Goal: Task Accomplishment & Management: Use online tool/utility

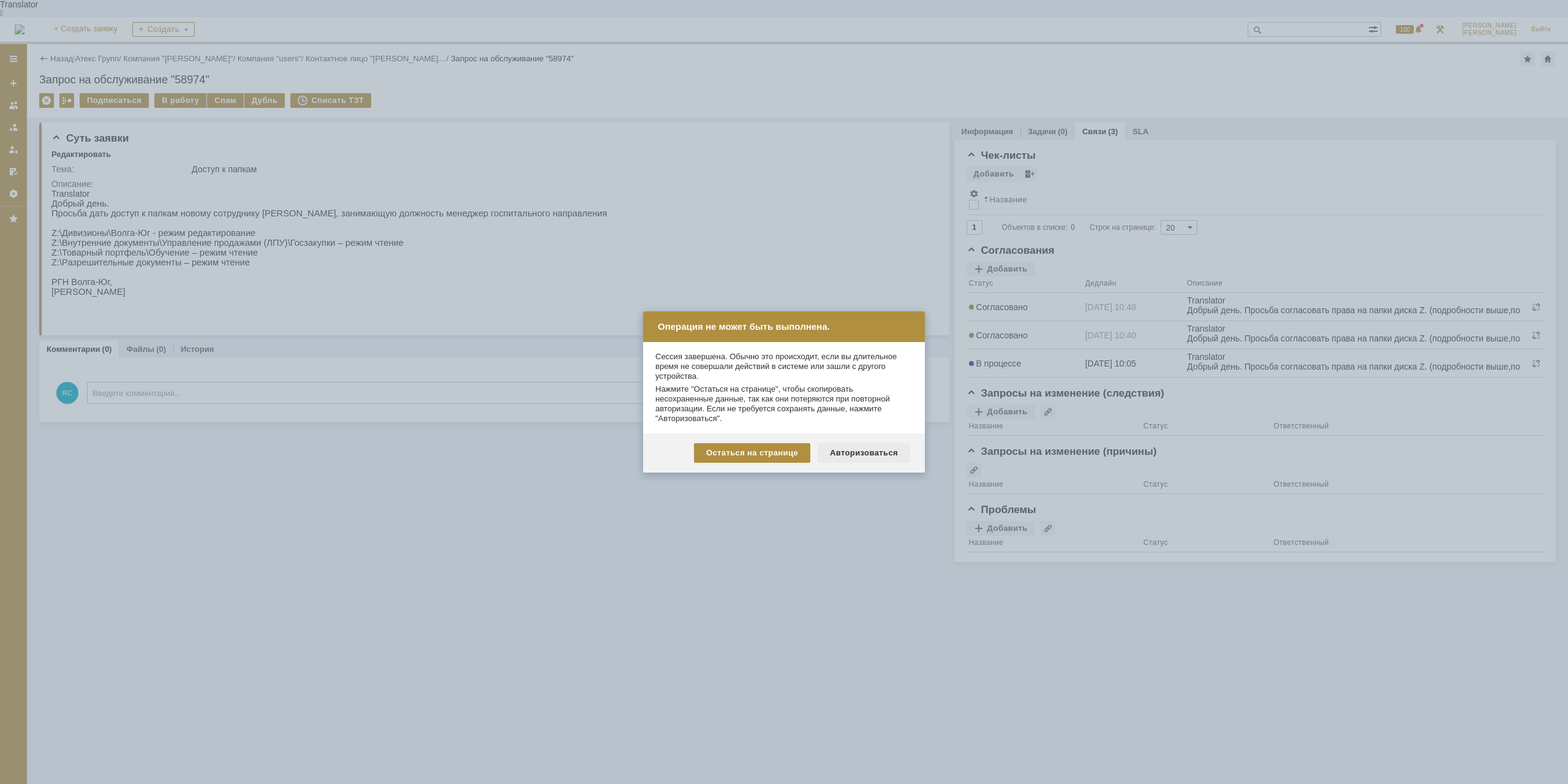
click at [888, 451] on div "Авторизоваться" at bounding box center [863, 452] width 92 height 20
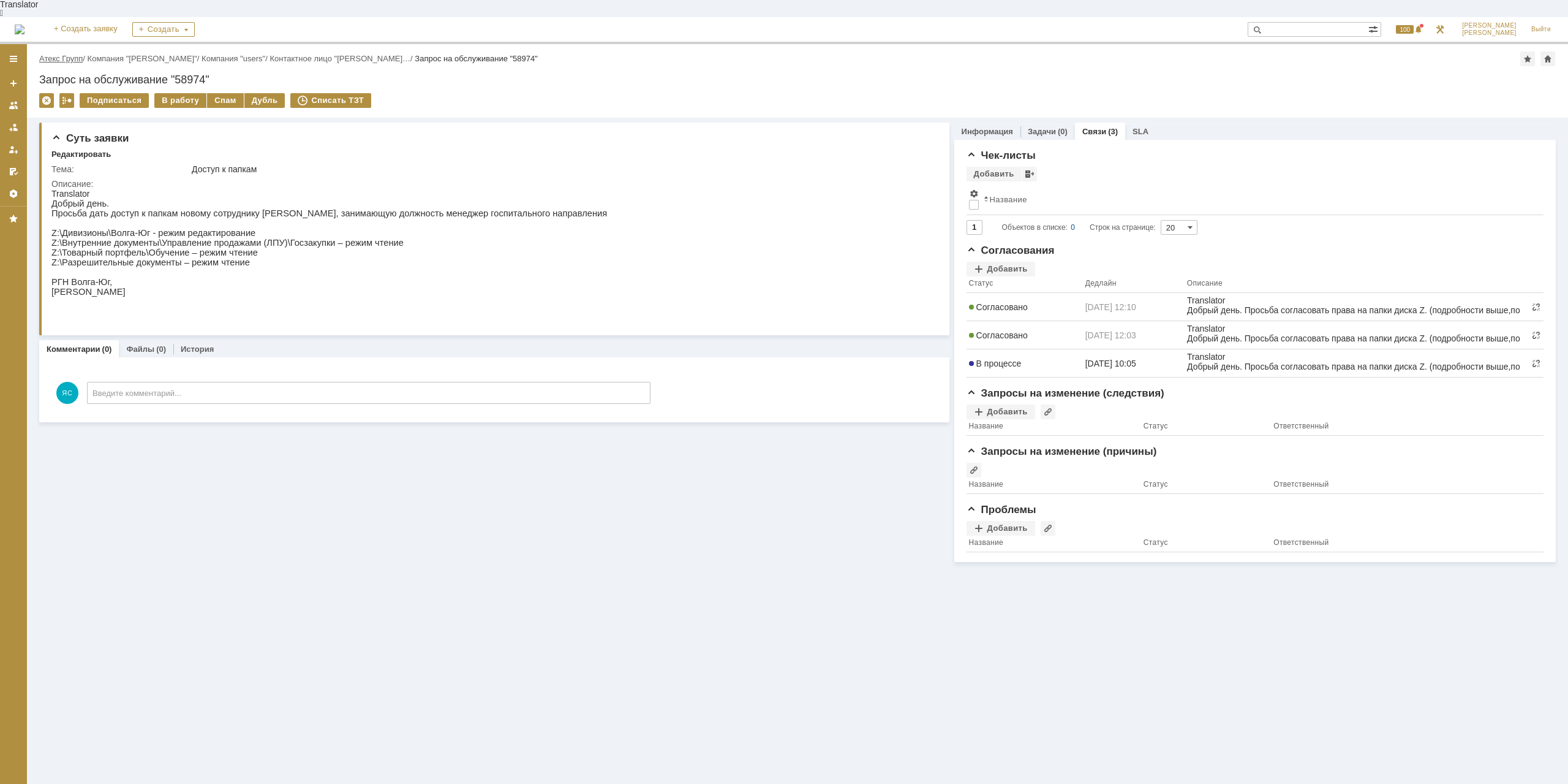
click at [77, 54] on link "Атекс Групп" at bounding box center [61, 58] width 43 height 9
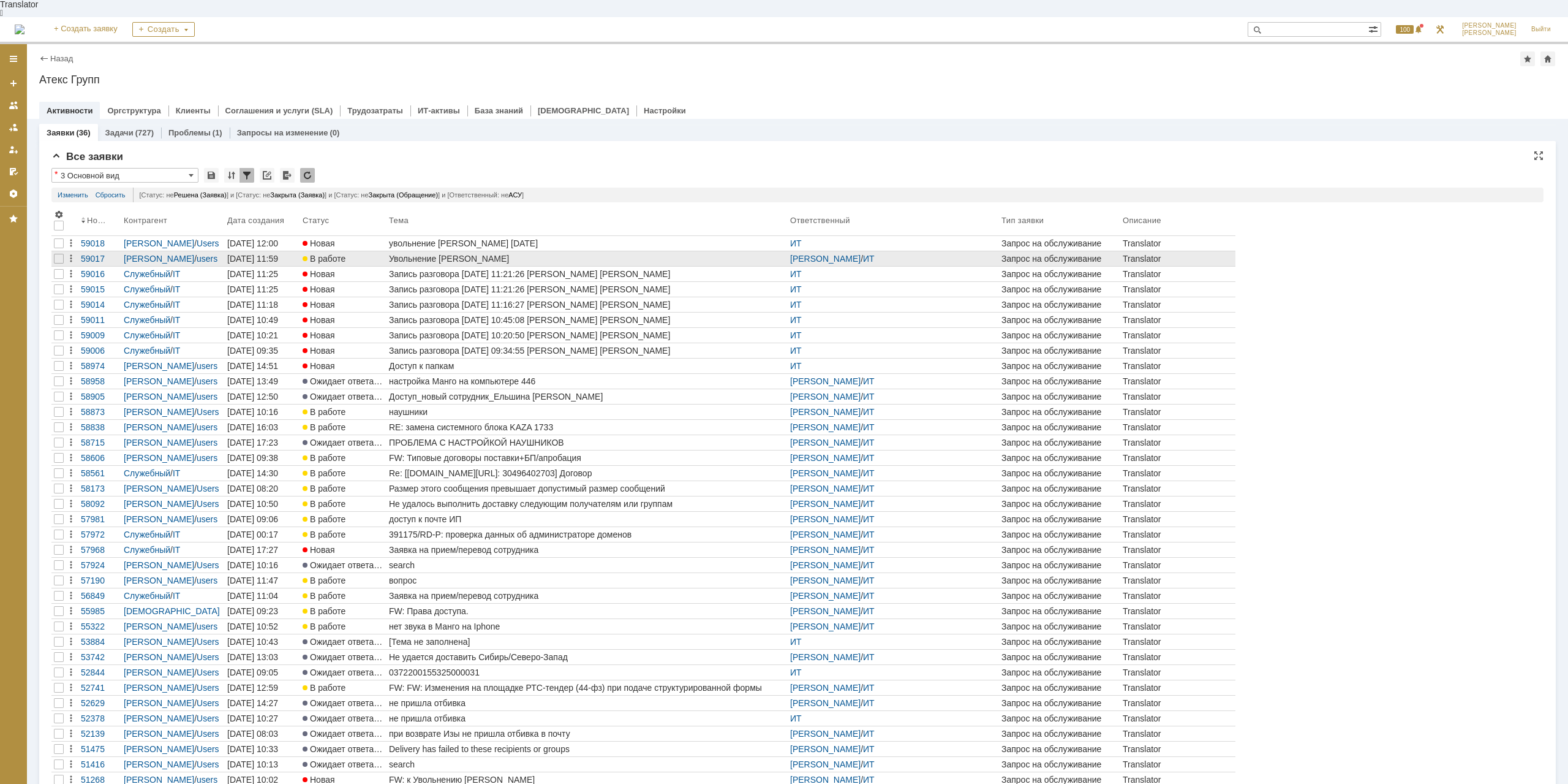
click at [451, 254] on div "Увольнение [PERSON_NAME]" at bounding box center [587, 259] width 396 height 9
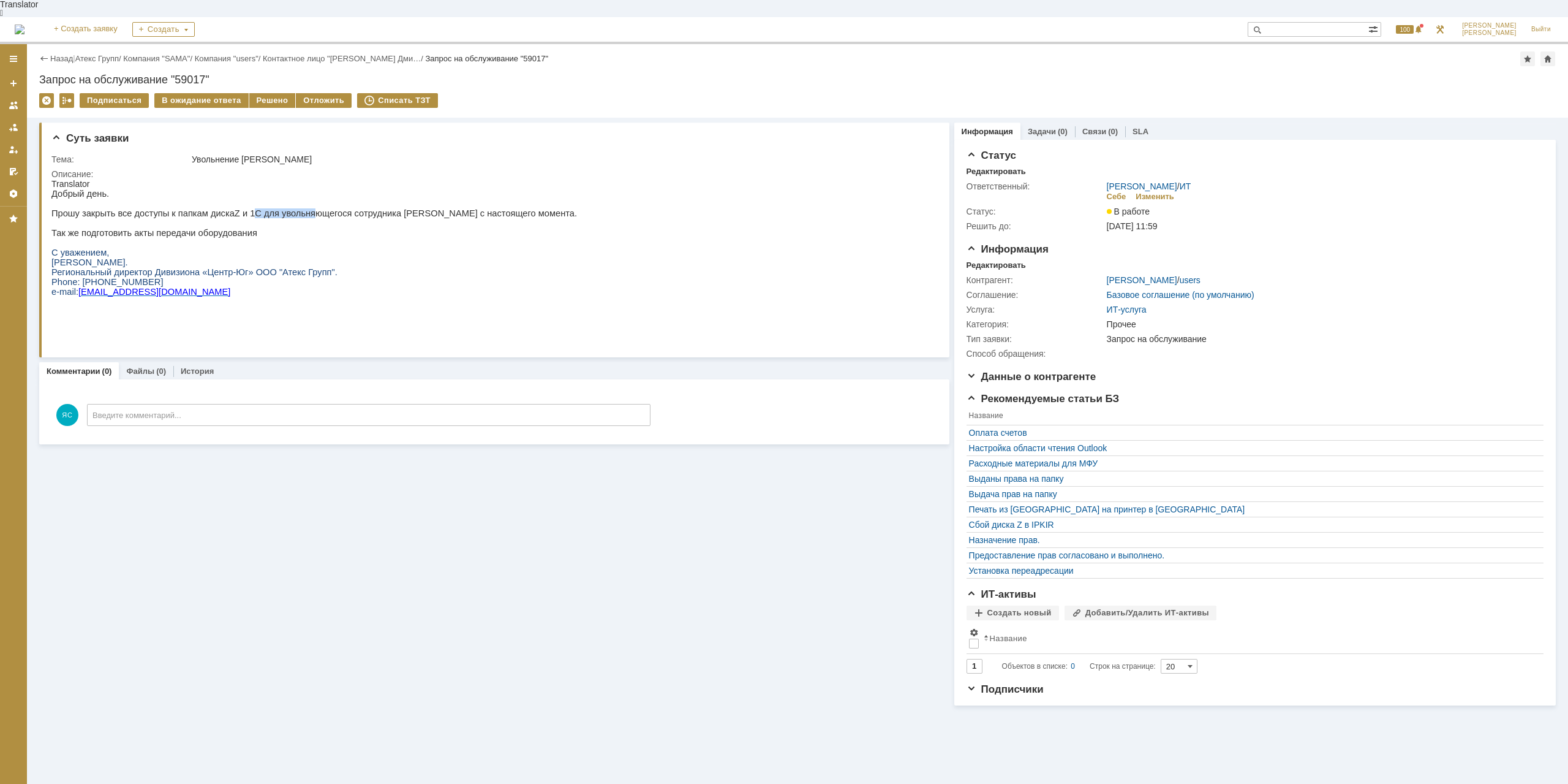
drag, startPoint x: 239, startPoint y: 209, endPoint x: 293, endPoint y: 209, distance: 54.0
click at [293, 209] on p "Прошу закрыть все доступы к папкам диска Z и 1С для увольняющегося сотрудника […" at bounding box center [314, 213] width 525 height 9
click at [330, 209] on p "Прошу закрыть все доступы к папкам диска Z и 1С для увольняющегося сотрудника […" at bounding box center [314, 213] width 525 height 9
click at [172, 227] on p "Так же подготовить акты передачи оборудования" at bounding box center [314, 232] width 525 height 9
drag, startPoint x: 392, startPoint y: 203, endPoint x: 449, endPoint y: 203, distance: 57.0
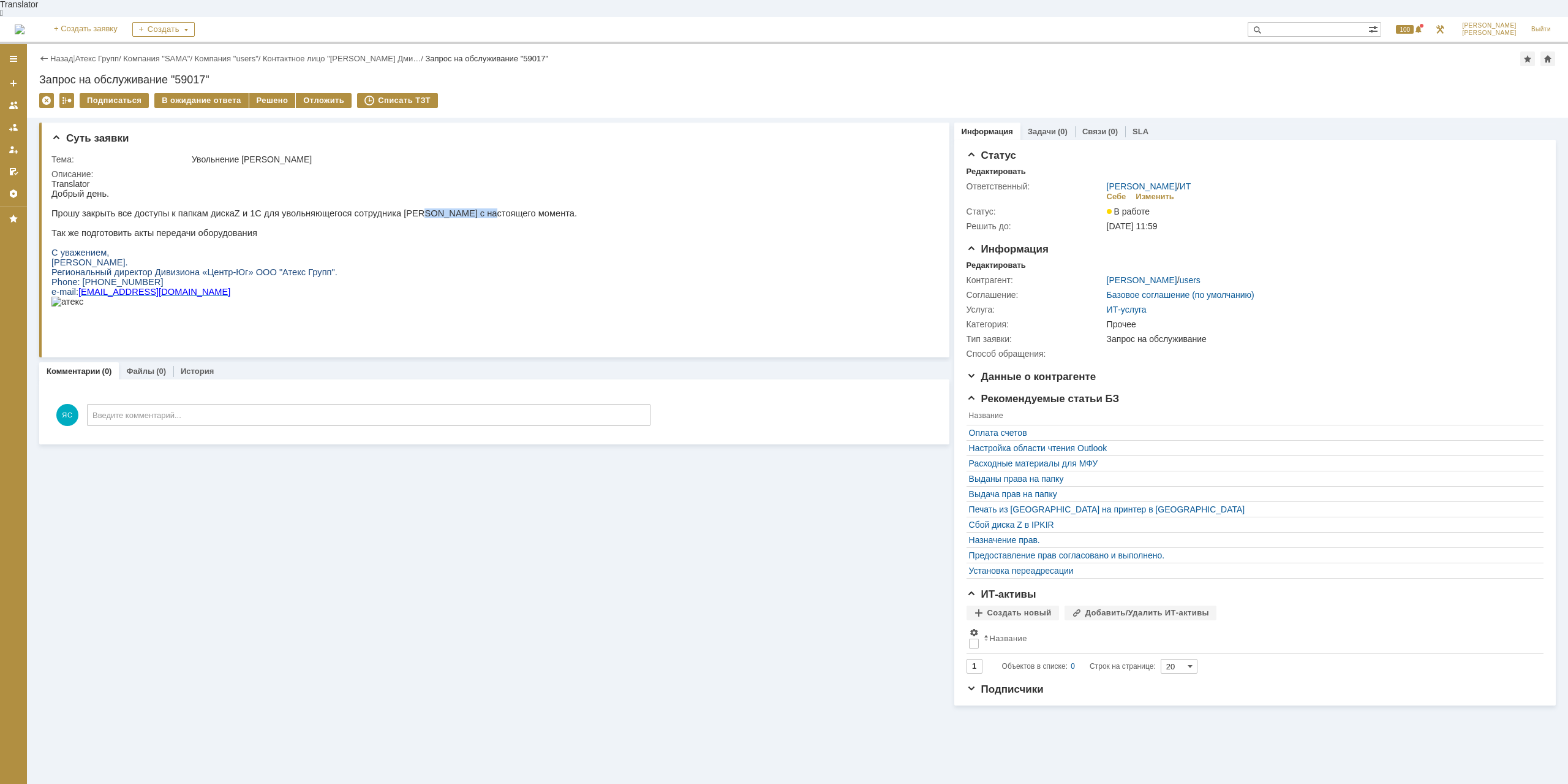
click at [449, 209] on p "Прошу закрыть все доступы к папкам диска Z и 1С для увольняющегося сотрудника […" at bounding box center [314, 213] width 525 height 9
drag, startPoint x: 275, startPoint y: 210, endPoint x: 311, endPoint y: 209, distance: 36.0
click at [311, 209] on p "Прошу закрыть все доступы к папкам диска Z и 1С для увольняющегося сотрудника […" at bounding box center [314, 213] width 525 height 9
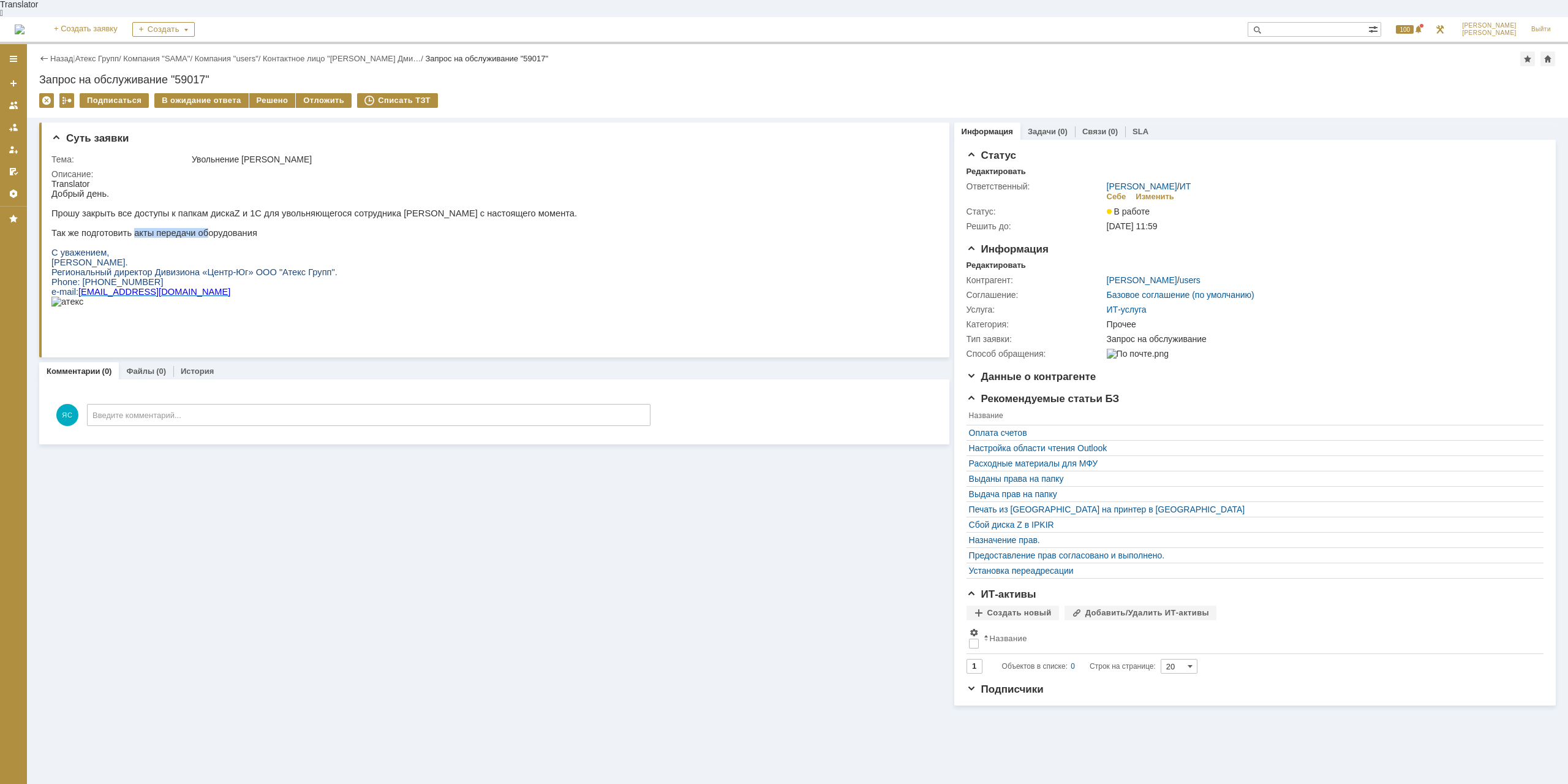
drag, startPoint x: 130, startPoint y: 233, endPoint x: 194, endPoint y: 232, distance: 64.0
click at [194, 232] on p "Так же подготовить акты передачи оборудования" at bounding box center [314, 232] width 525 height 9
drag, startPoint x: 247, startPoint y: 145, endPoint x: 267, endPoint y: 145, distance: 20.0
click at [267, 154] on div "Увольнение [PERSON_NAME]" at bounding box center [560, 159] width 737 height 9
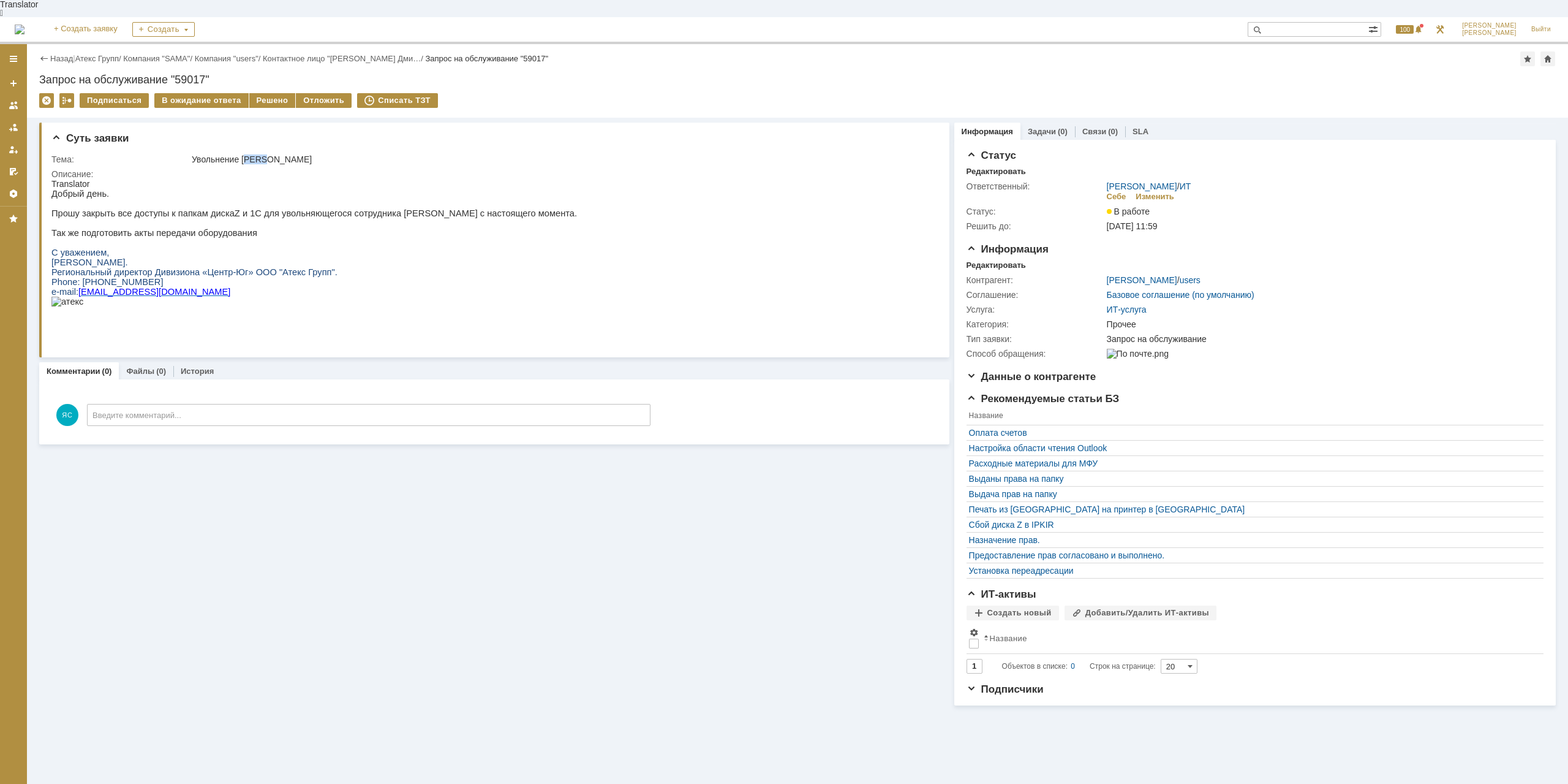
click at [267, 154] on div "Увольнение [PERSON_NAME]" at bounding box center [560, 159] width 737 height 9
click at [105, 54] on link "Атекс Групп" at bounding box center [97, 58] width 43 height 9
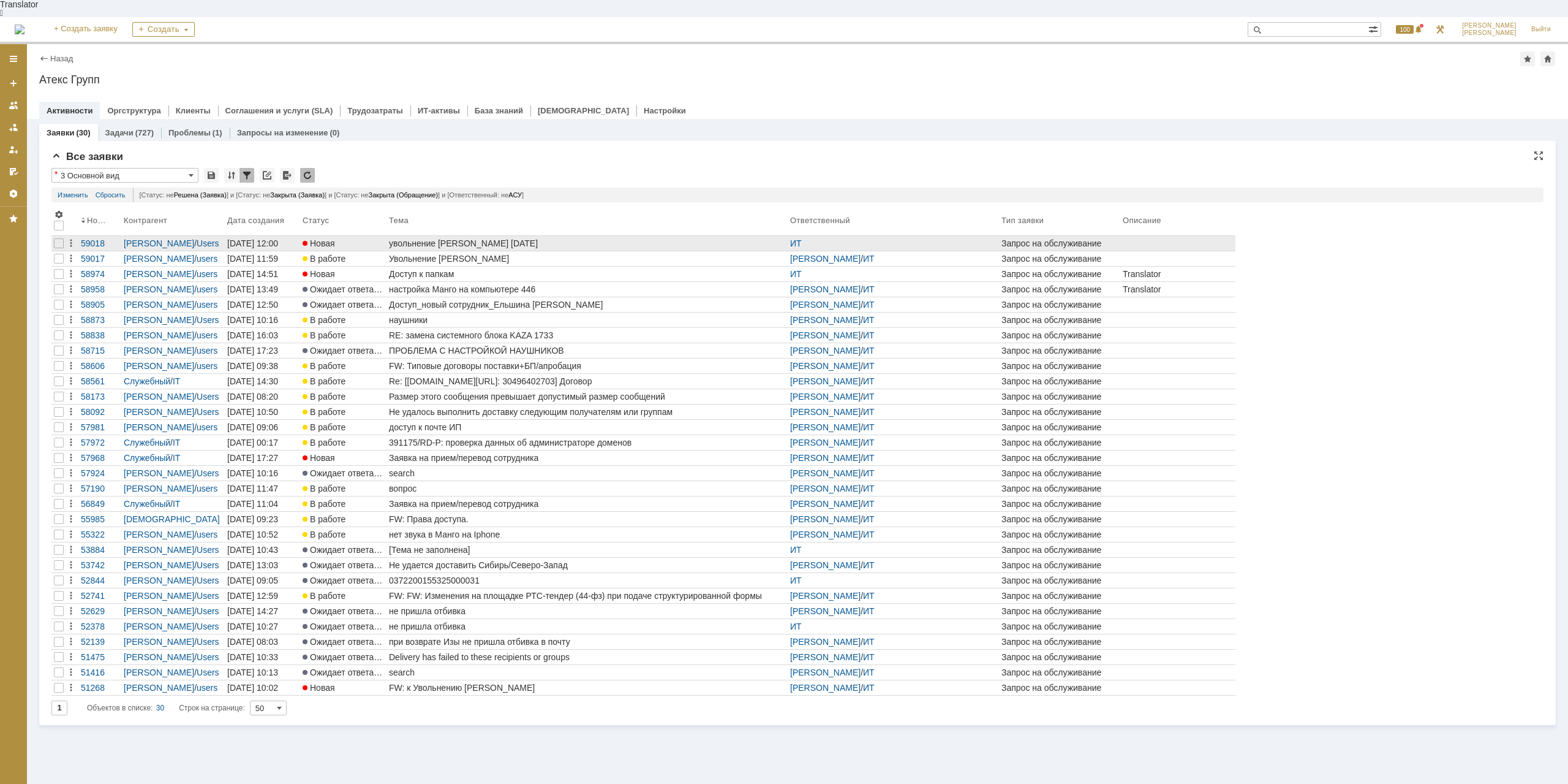
click at [462, 239] on div "увольнение [PERSON_NAME] [DATE]" at bounding box center [587, 243] width 396 height 9
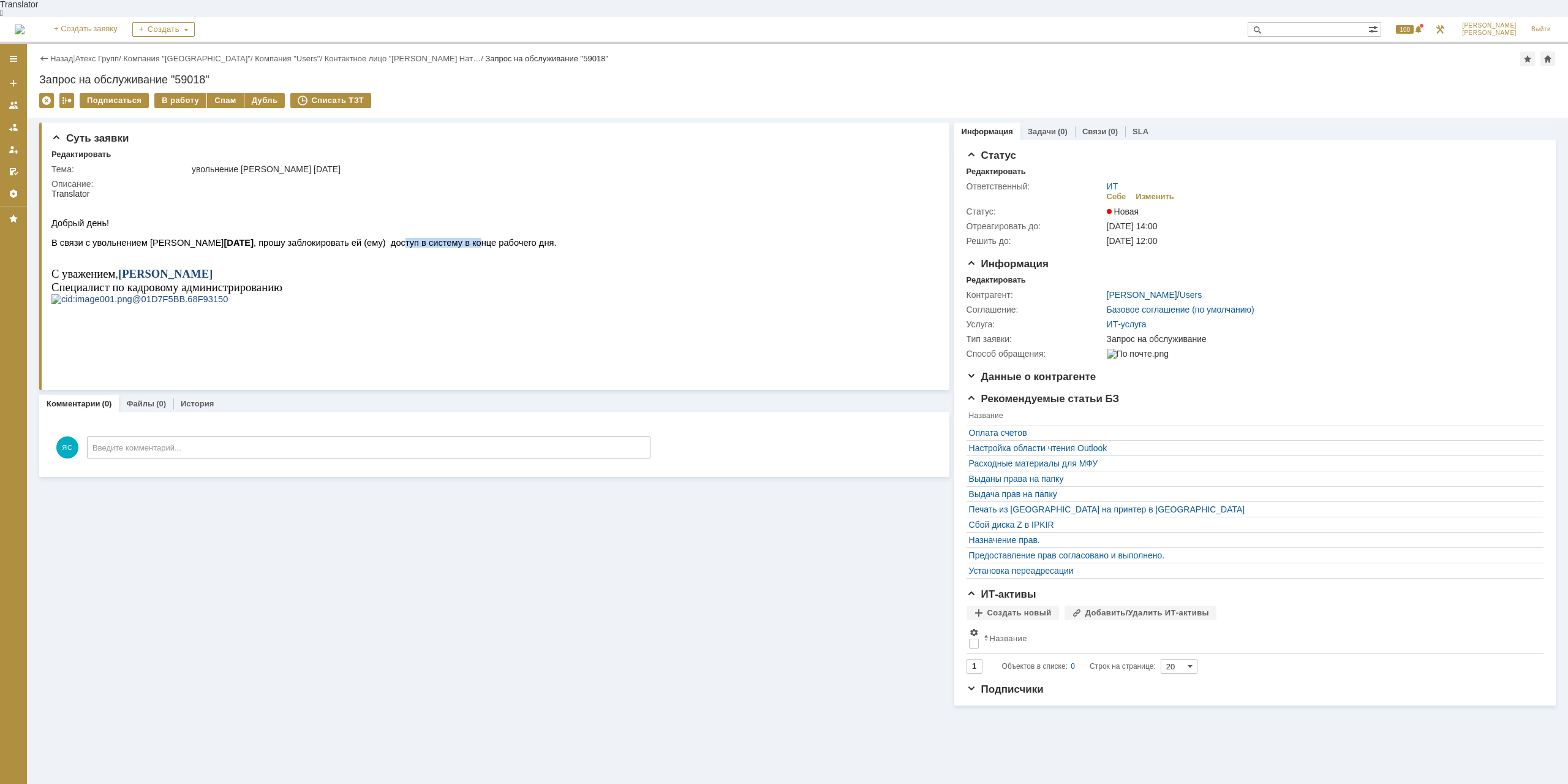
drag, startPoint x: 380, startPoint y: 236, endPoint x: 442, endPoint y: 238, distance: 62.0
click at [442, 238] on span "В связи с увольнением [PERSON_NAME] [DATE] , прошу заблокировать ей (ему) досту…" at bounding box center [304, 243] width 505 height 9
click at [93, 54] on link "Атекс Групп" at bounding box center [97, 58] width 43 height 9
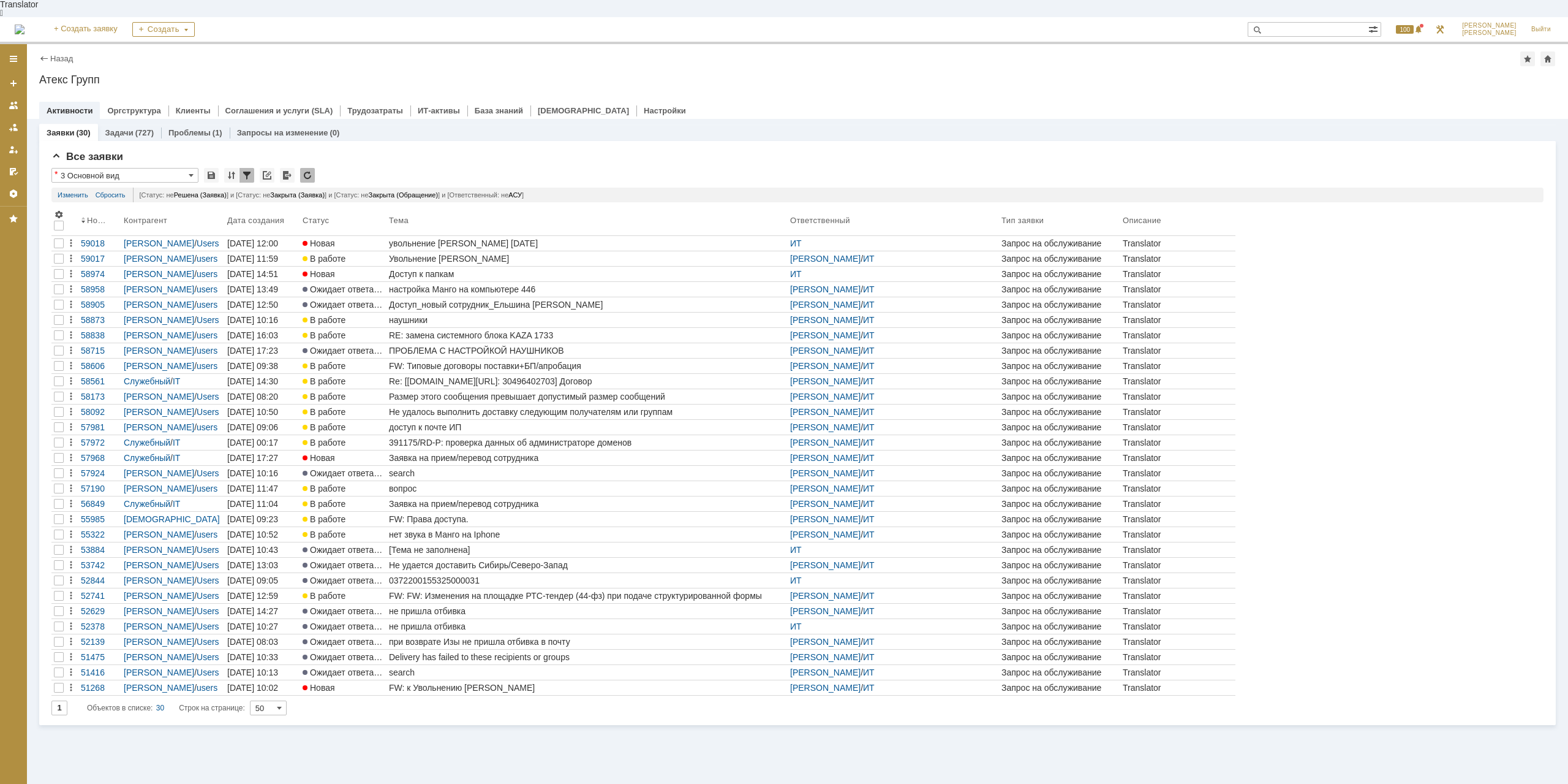
click at [1322, 22] on input "text" at bounding box center [1308, 29] width 120 height 15
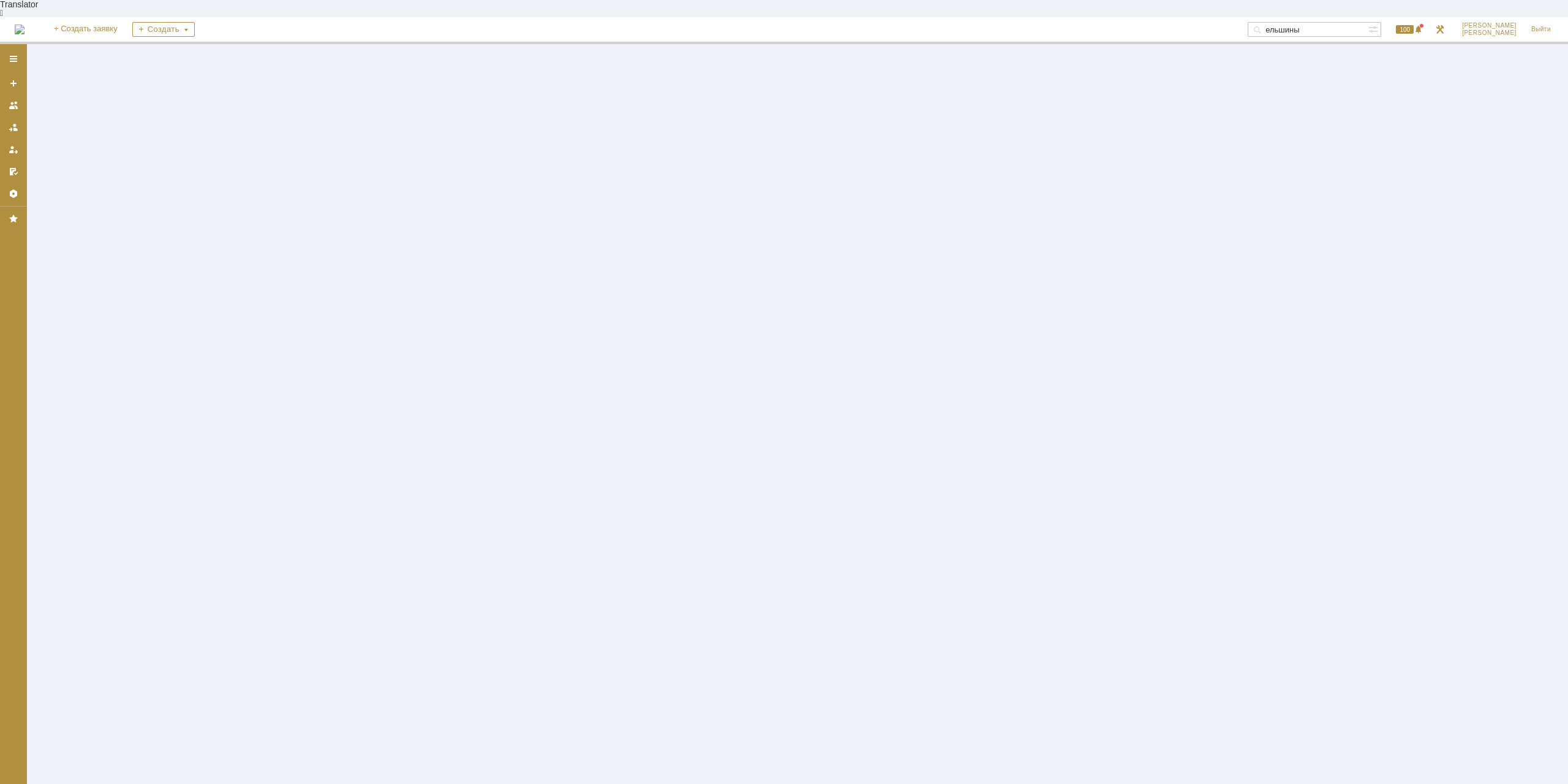
click at [1343, 22] on input "ельшины" at bounding box center [1308, 29] width 120 height 15
type input "[PERSON_NAME]"
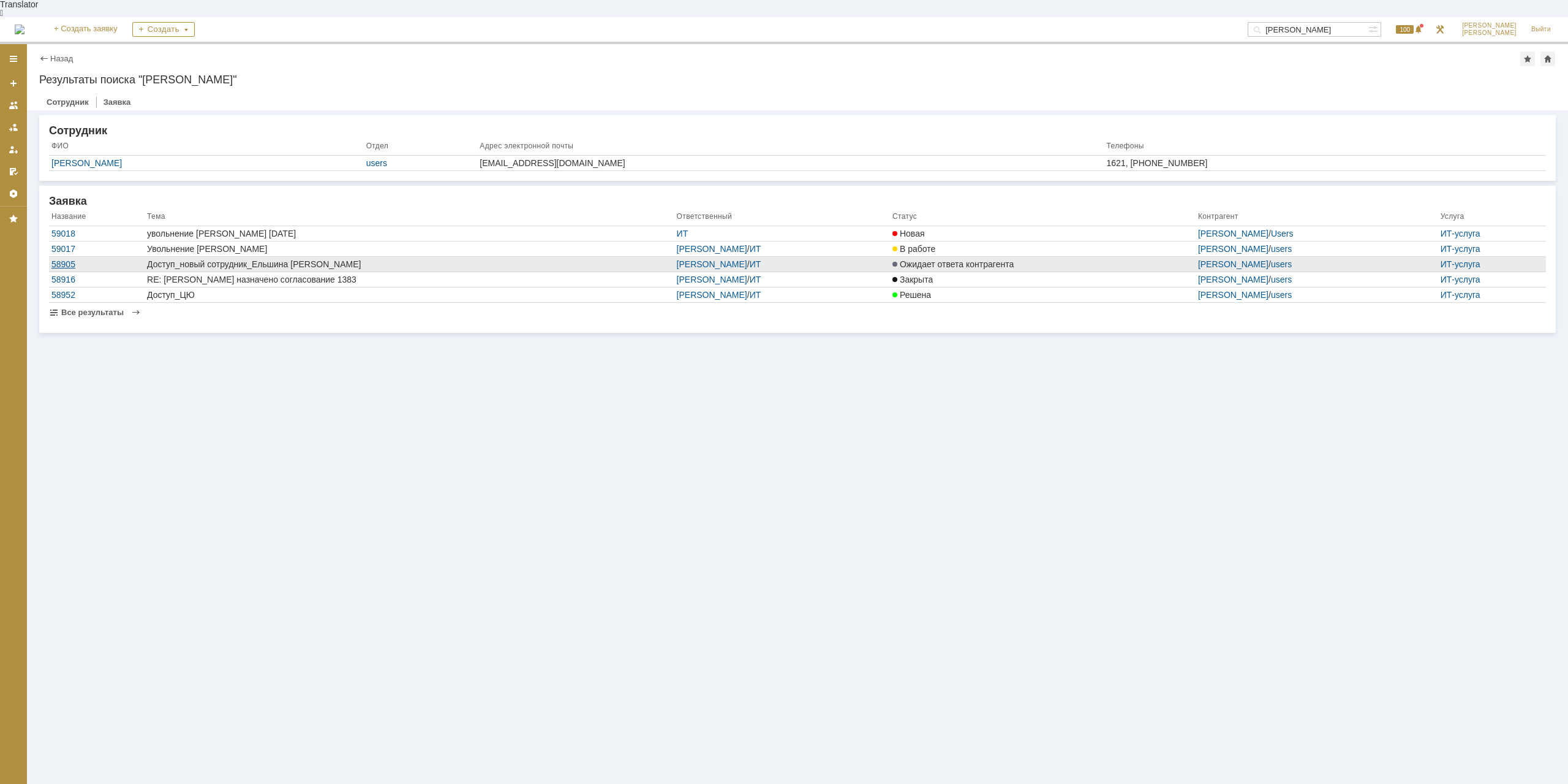
click at [64, 259] on div "58905" at bounding box center [97, 264] width 90 height 9
